Goal: Task Accomplishment & Management: Use online tool/utility

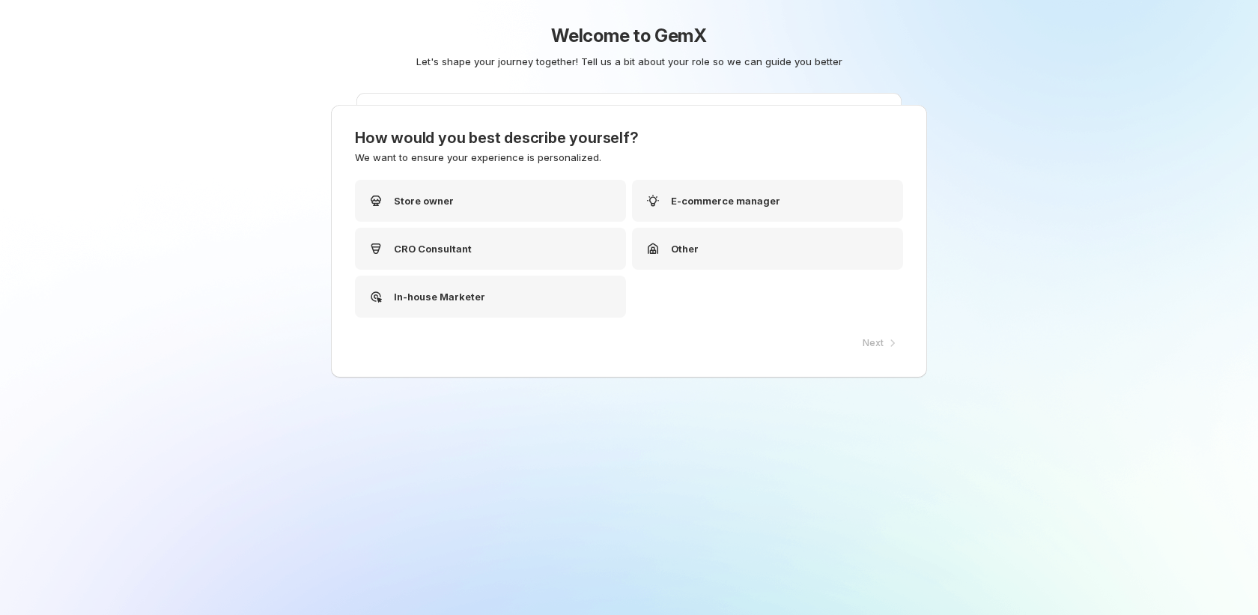
click at [443, 222] on div "Store owner E-commerce manager CRO Consultant Other In-house Marketer" at bounding box center [629, 249] width 548 height 138
click at [447, 199] on div "Store owner" at bounding box center [490, 201] width 271 height 42
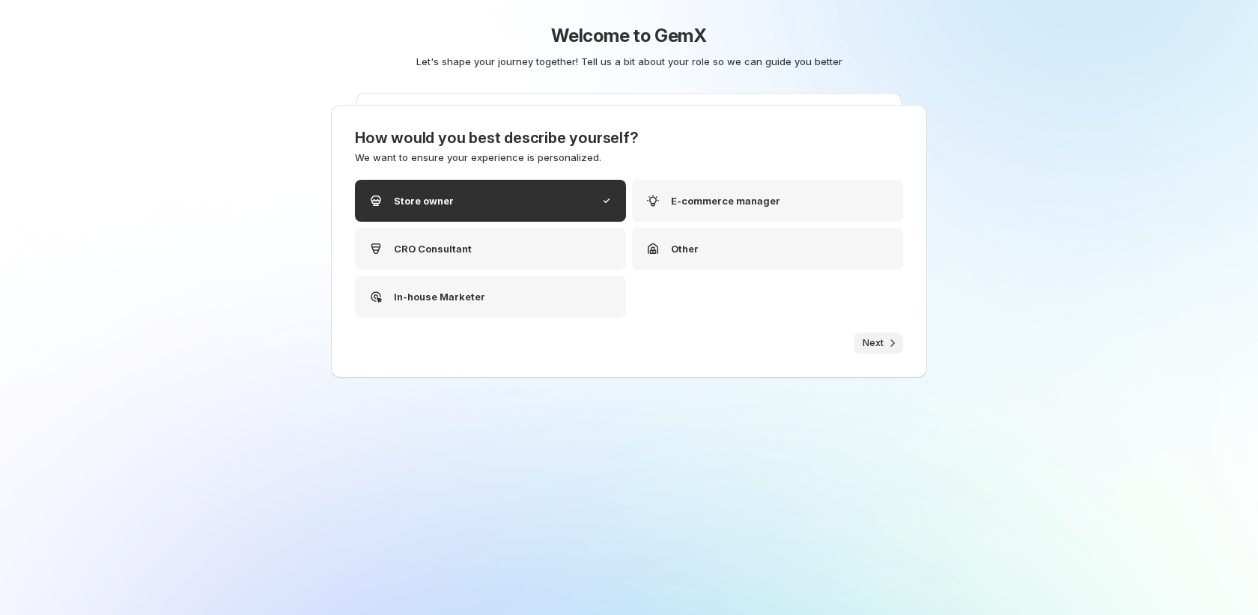
click at [863, 337] on span "Next" at bounding box center [873, 343] width 21 height 12
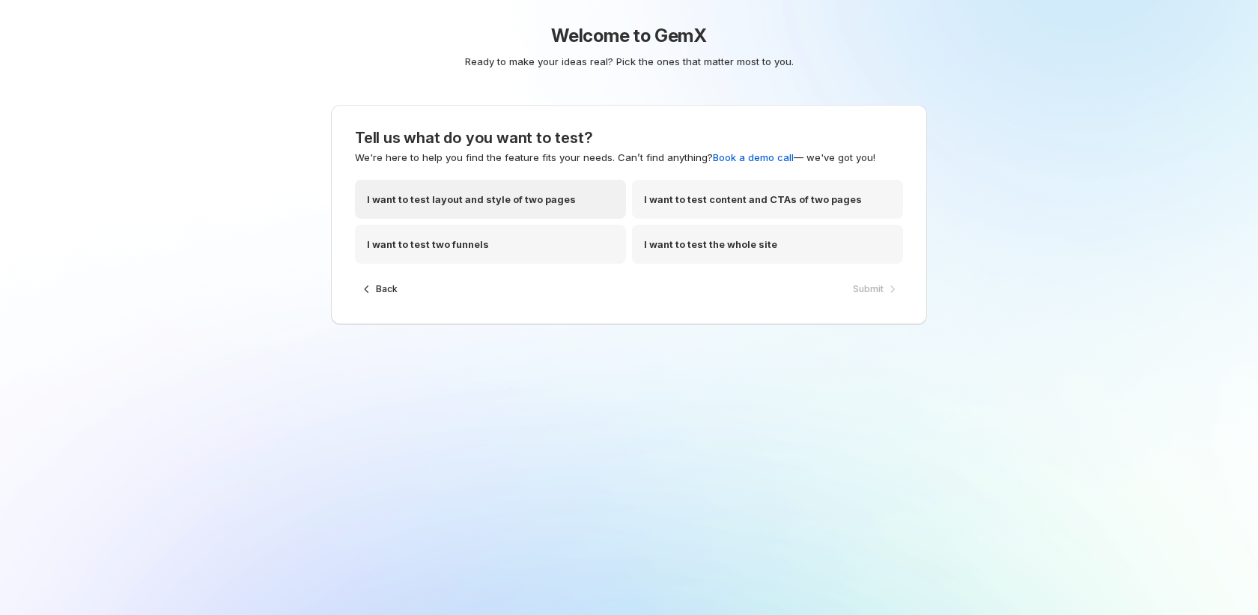
click at [500, 208] on div "I want to test layout and style of two pages" at bounding box center [490, 199] width 271 height 39
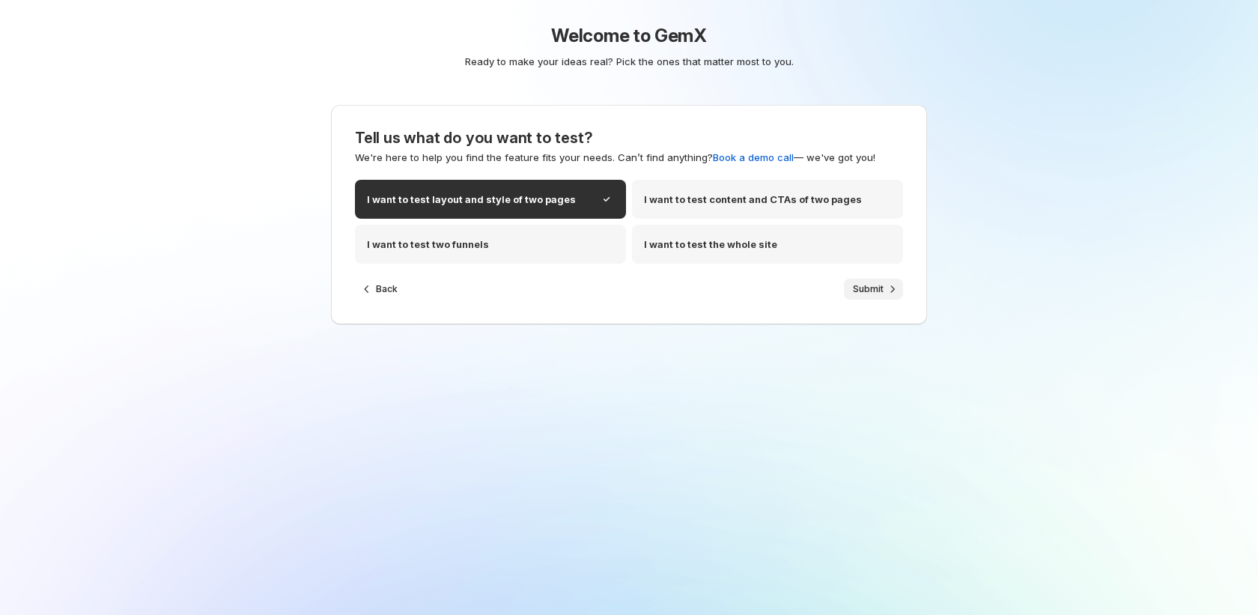
click at [867, 288] on span "Submit" at bounding box center [868, 289] width 31 height 12
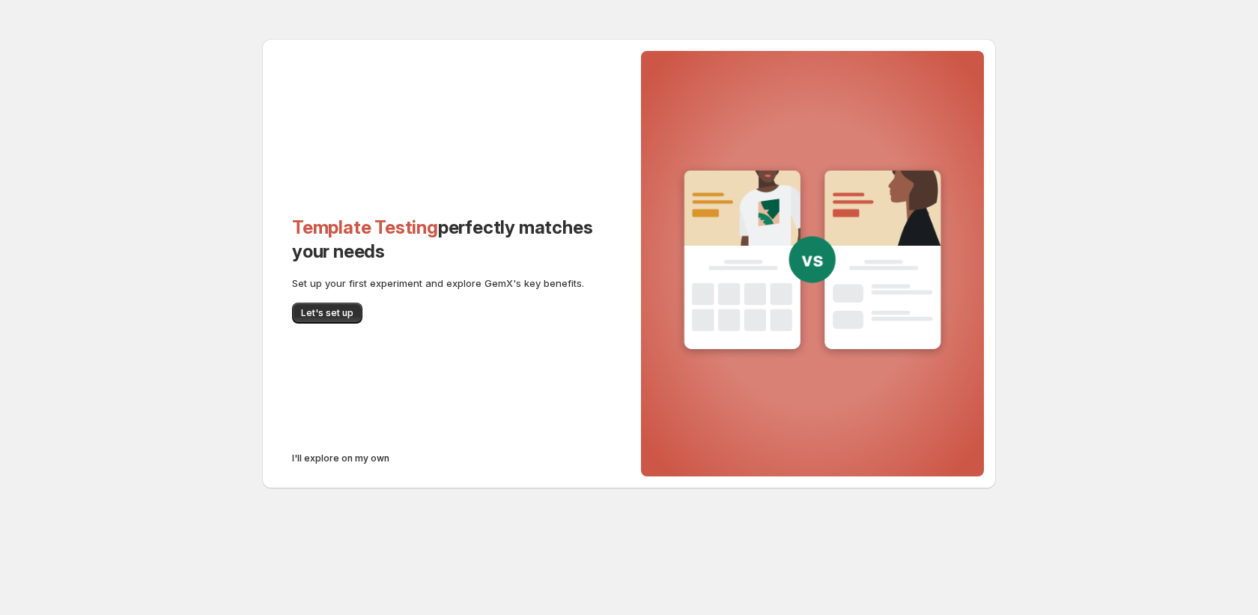
click at [348, 452] on span "I'll explore on my own" at bounding box center [340, 458] width 97 height 12
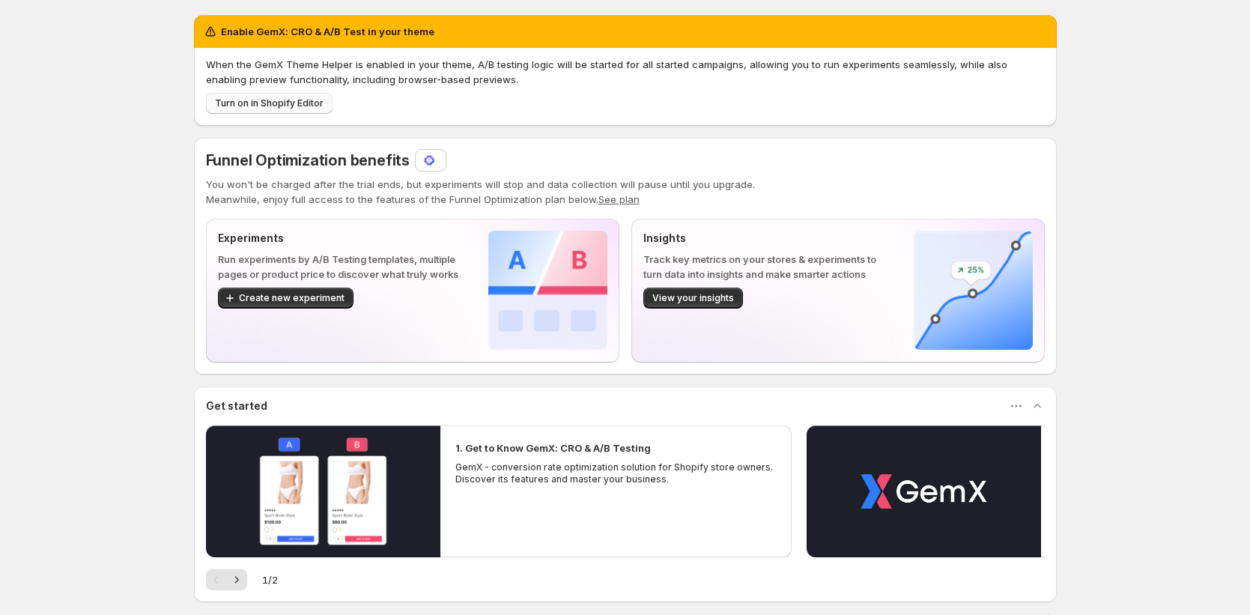
click at [321, 103] on span "Turn on in Shopify Editor" at bounding box center [269, 103] width 109 height 12
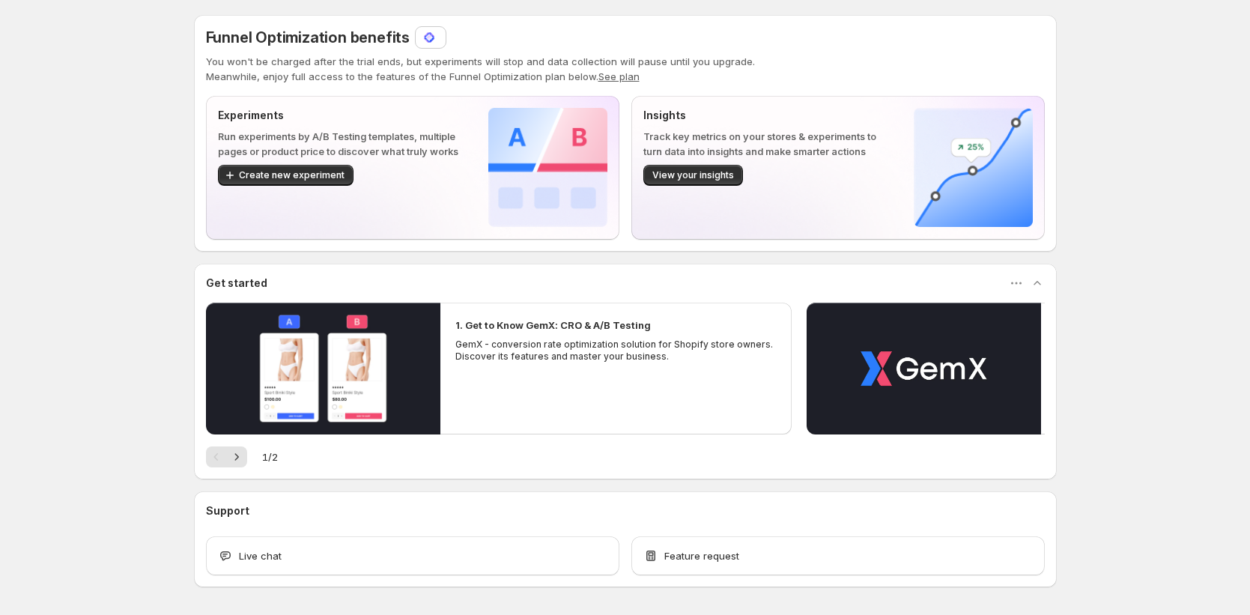
click at [433, 42] on img at bounding box center [429, 37] width 15 height 15
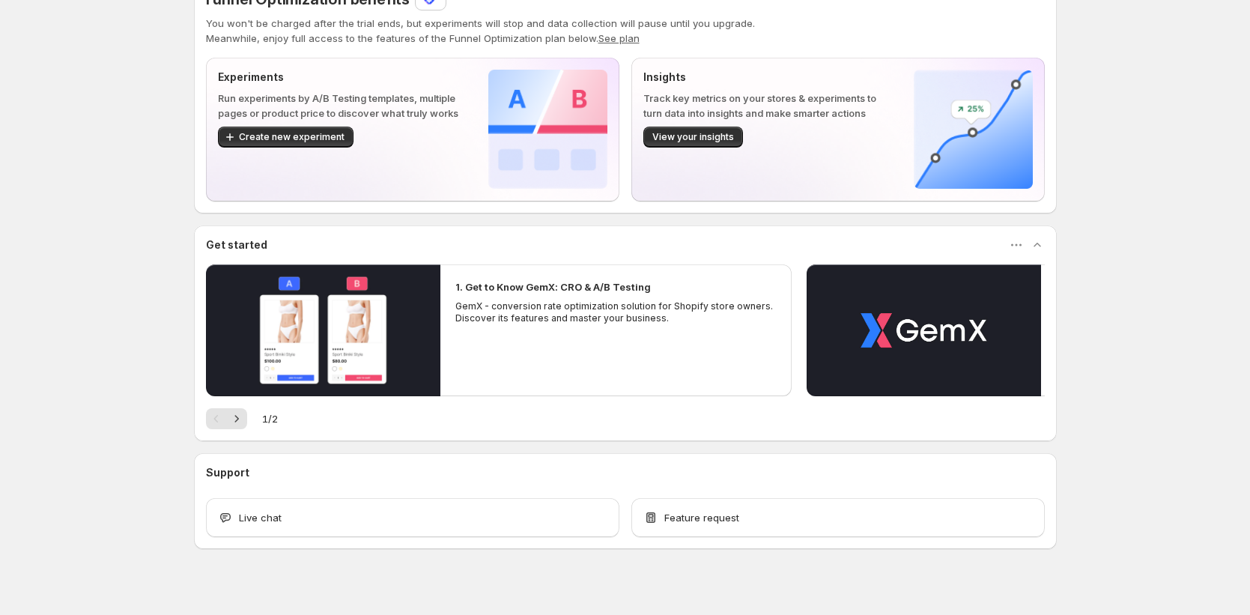
scroll to position [53, 0]
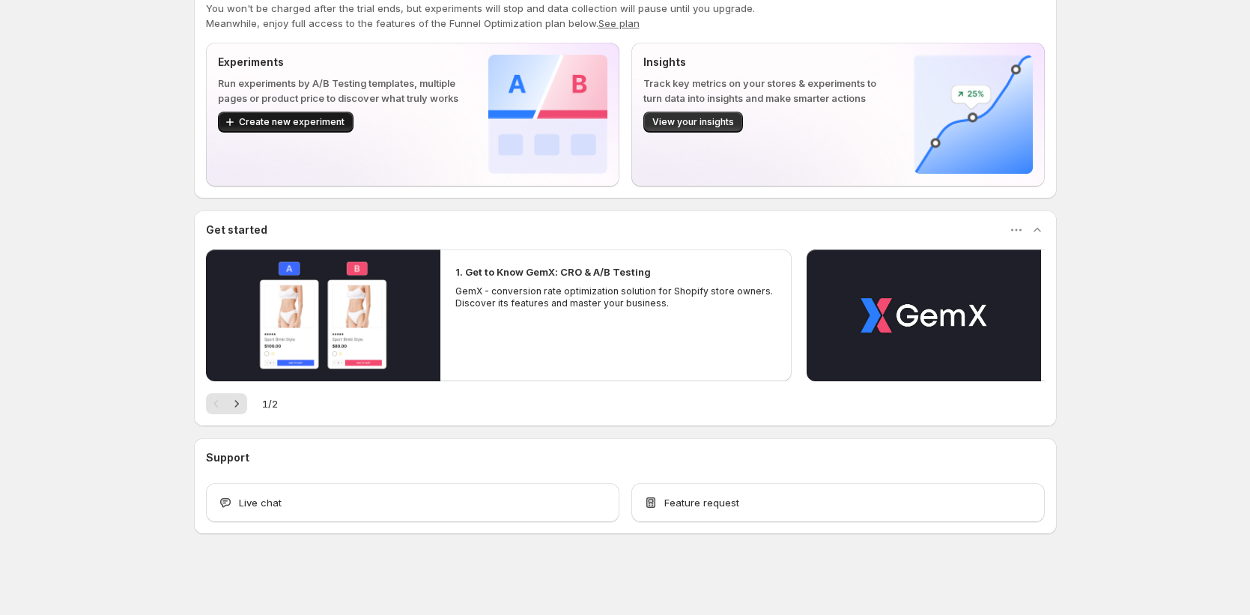
click at [297, 122] on span "Create new experiment" at bounding box center [292, 122] width 106 height 12
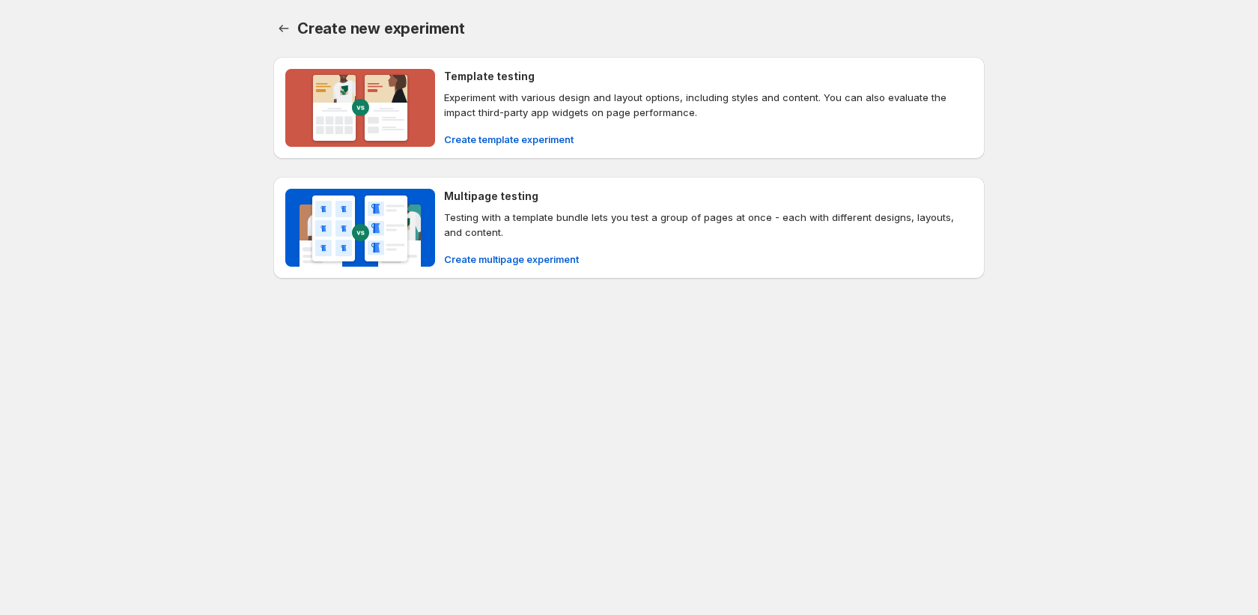
click at [270, 31] on div "Create new experiment. This page is ready Create new experiment Template testin…" at bounding box center [628, 180] width 747 height 360
click at [283, 24] on icon "Back" at bounding box center [283, 28] width 15 height 15
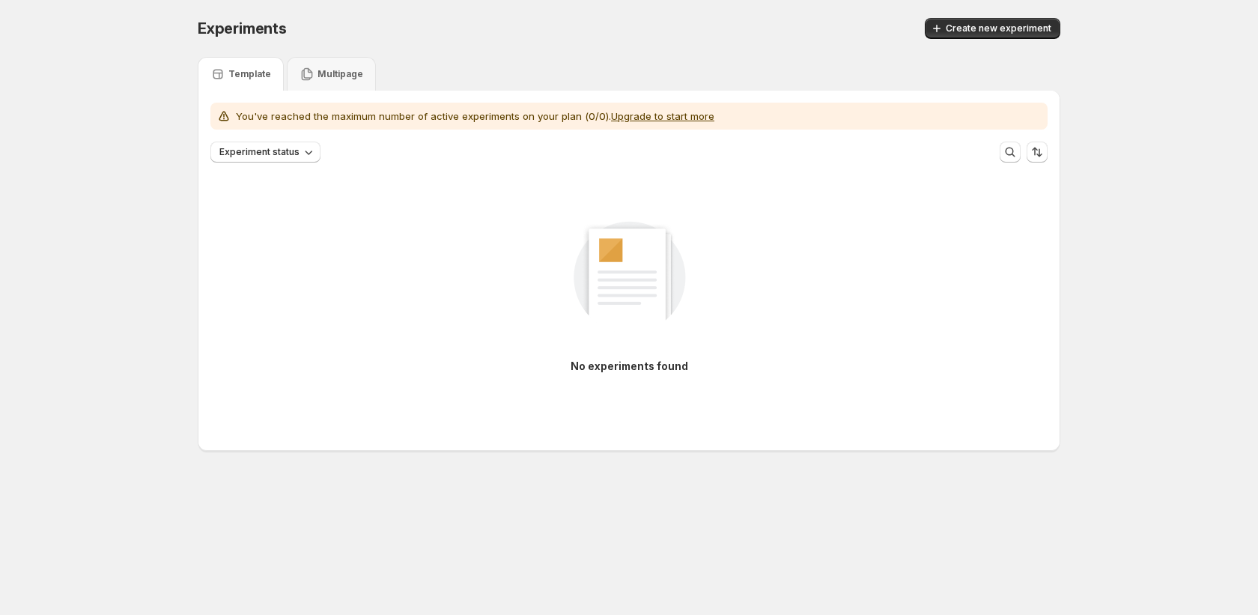
click at [691, 115] on button "Upgrade to start more" at bounding box center [662, 116] width 103 height 12
click at [335, 81] on div "Multipage" at bounding box center [332, 74] width 64 height 15
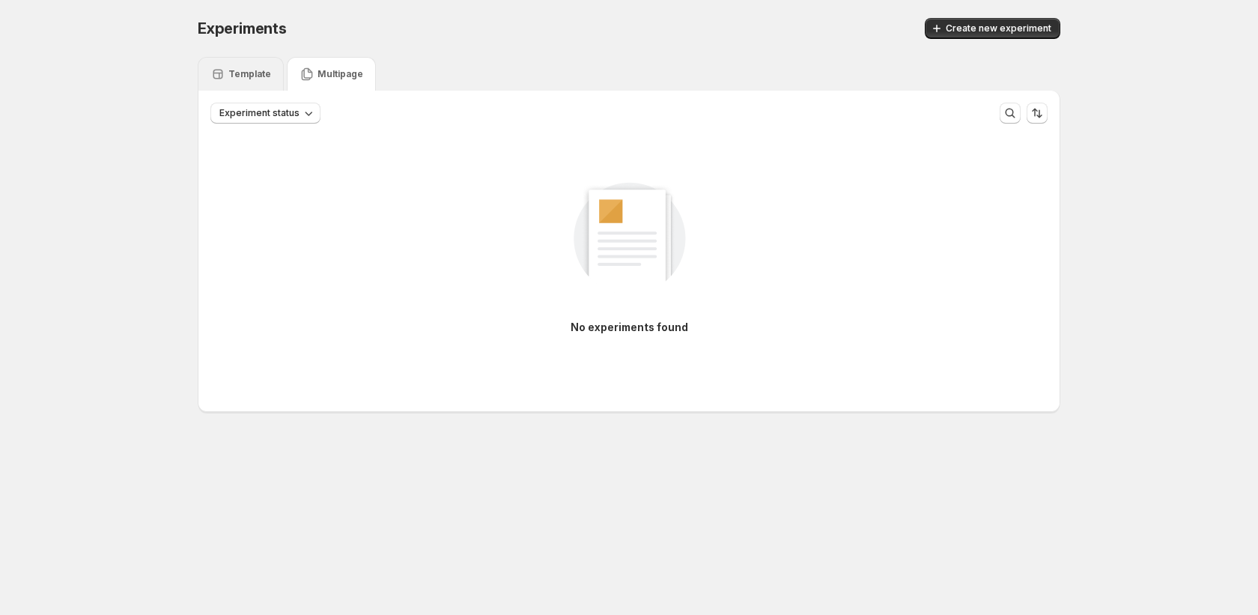
click at [237, 71] on p "Template" at bounding box center [249, 74] width 43 height 12
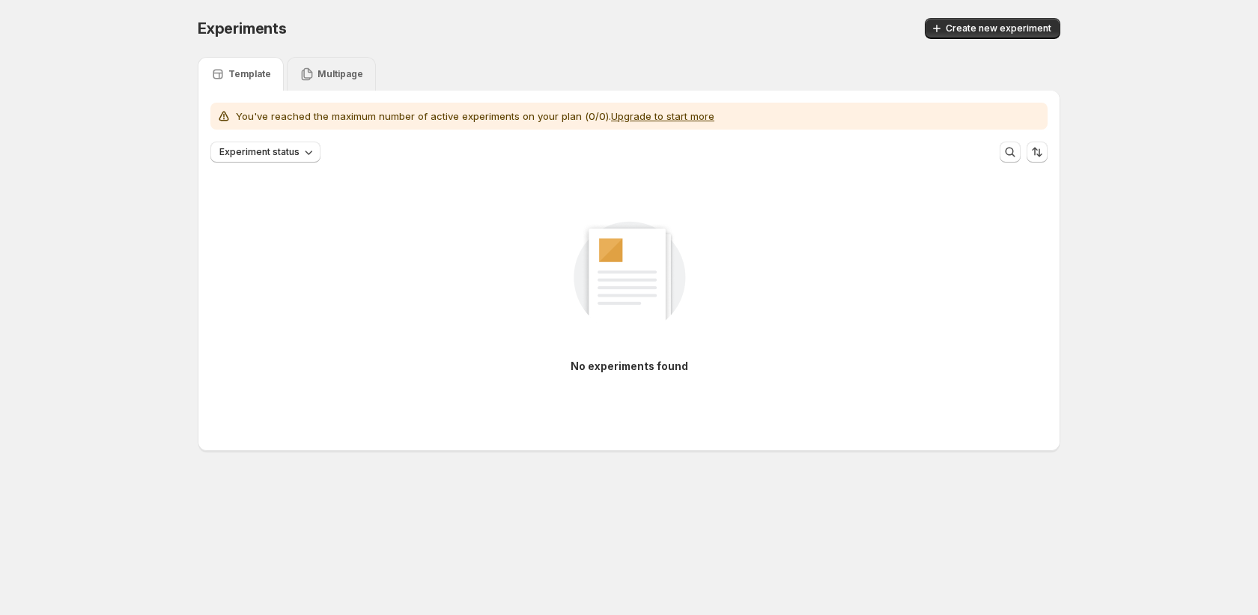
click at [321, 70] on p "Multipage" at bounding box center [341, 74] width 46 height 12
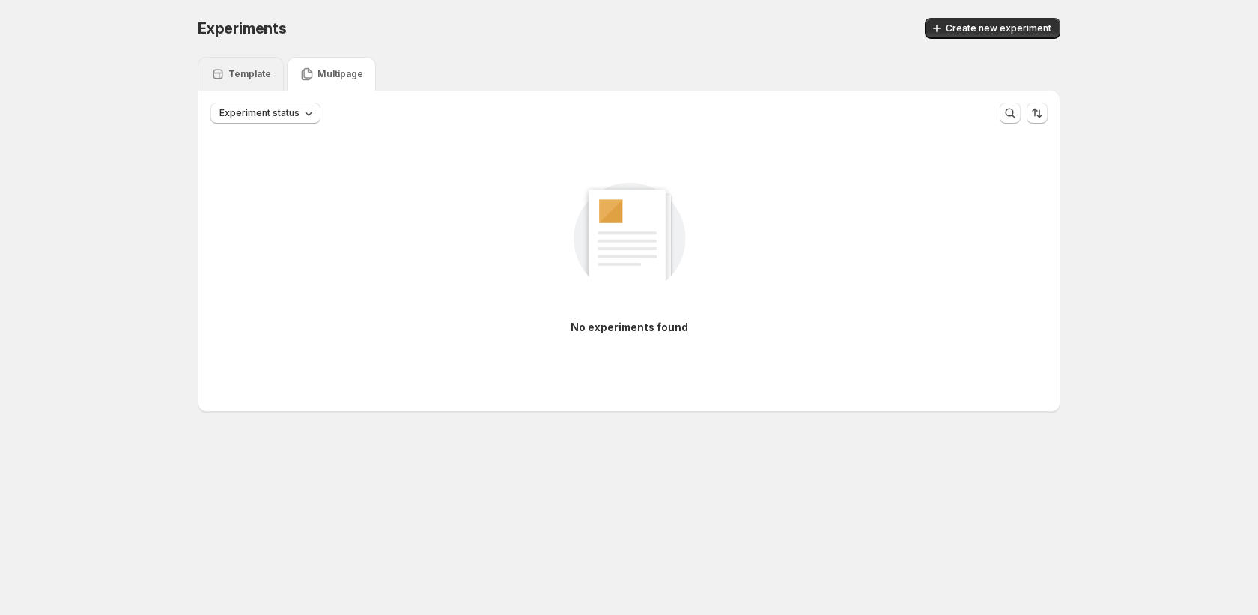
click at [269, 64] on div "Template" at bounding box center [241, 74] width 86 height 34
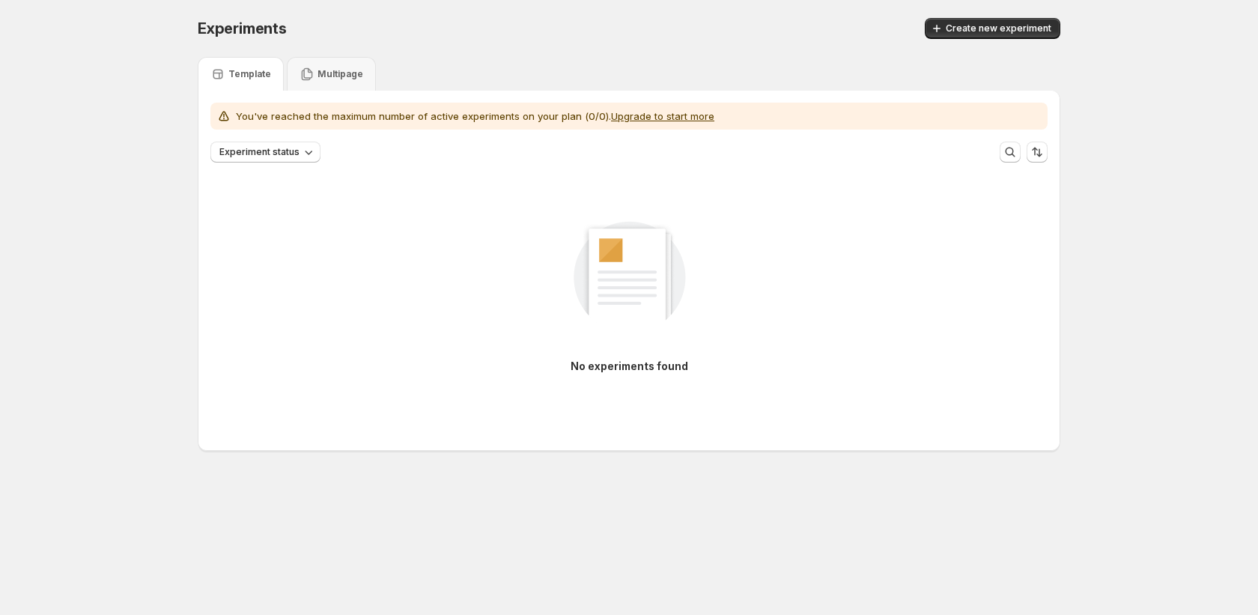
click at [234, 340] on div "No experiments found" at bounding box center [628, 289] width 837 height 201
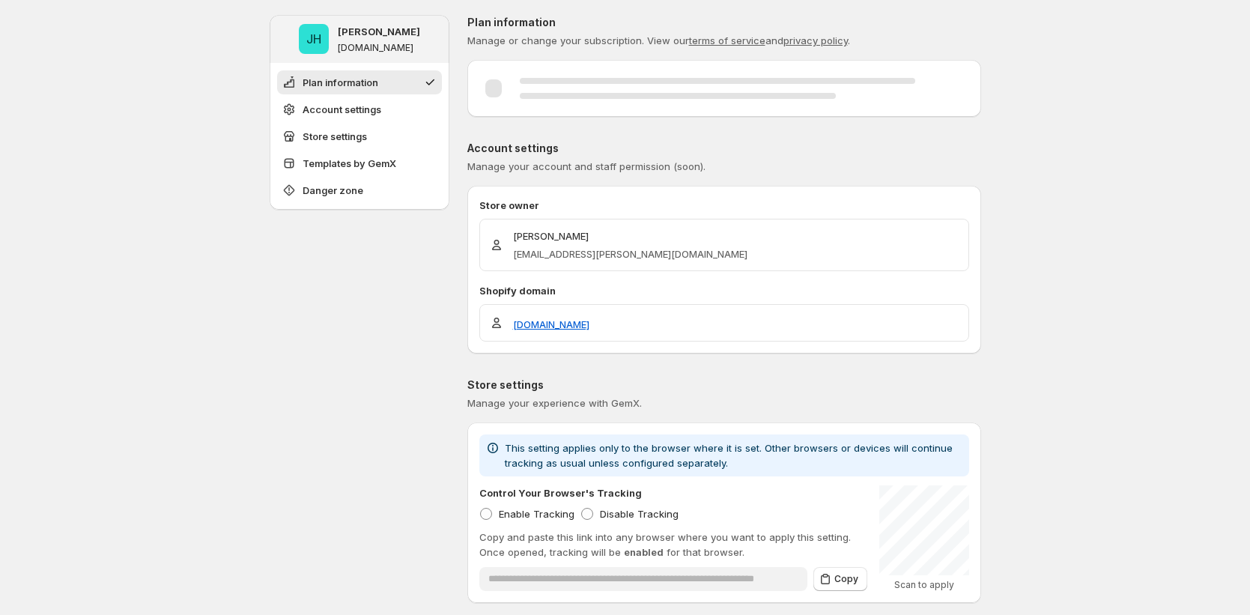
click at [755, 93] on div at bounding box center [678, 96] width 316 height 6
